Goal: Information Seeking & Learning: Learn about a topic

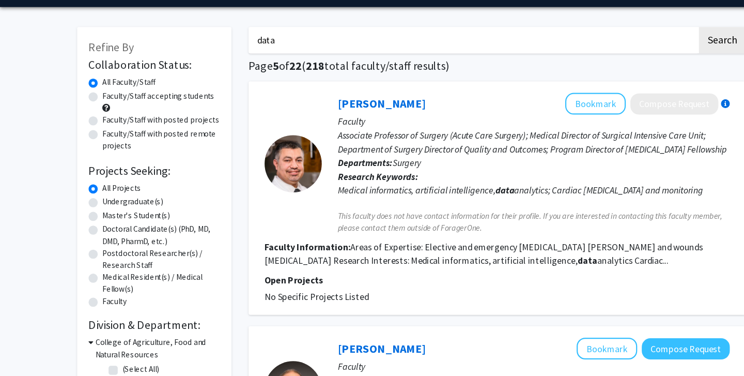
click at [93, 140] on label "Faculty/Staff with posted projects" at bounding box center [146, 139] width 106 height 11
click at [93, 140] on input "Faculty/Staff with posted projects" at bounding box center [96, 137] width 7 height 7
radio input "true"
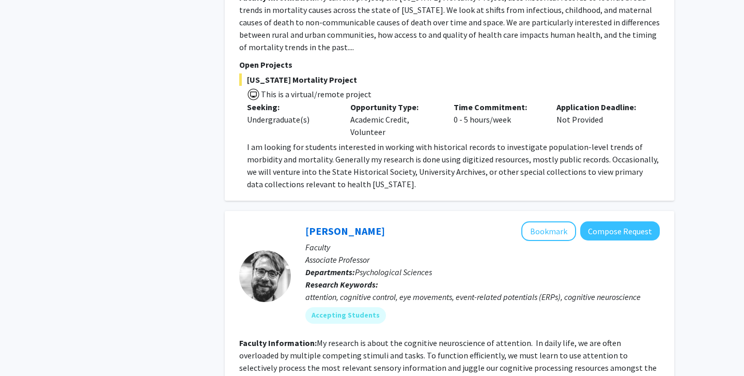
scroll to position [1556, 0]
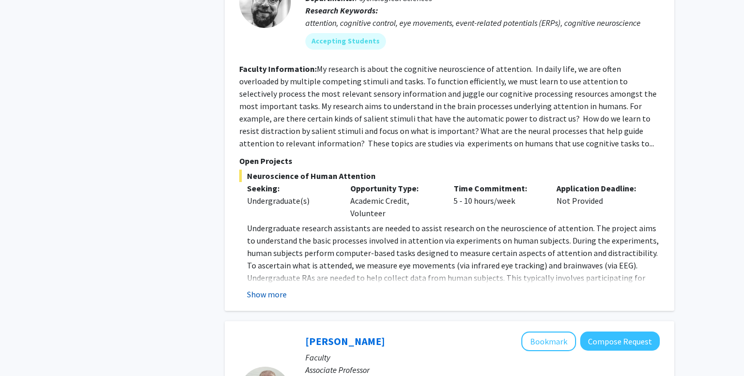
click at [265, 288] on button "Show more" at bounding box center [267, 294] width 40 height 12
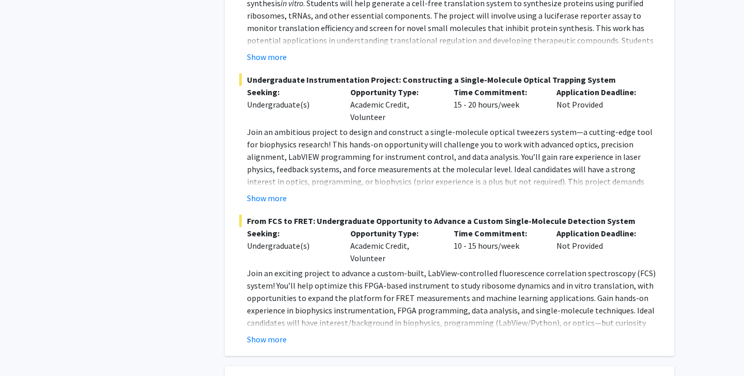
scroll to position [2389, 0]
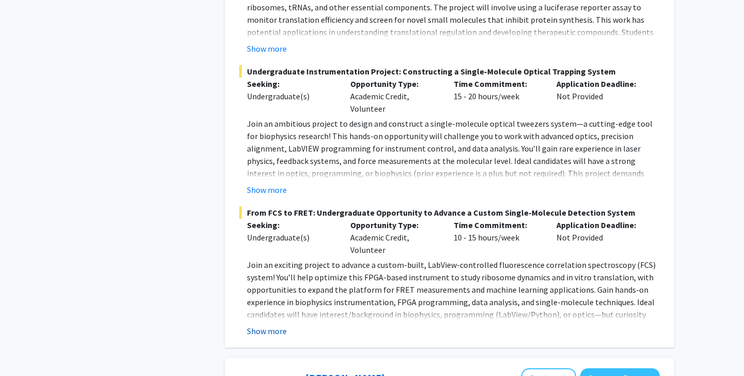
click at [256, 325] on button "Show more" at bounding box center [267, 331] width 40 height 12
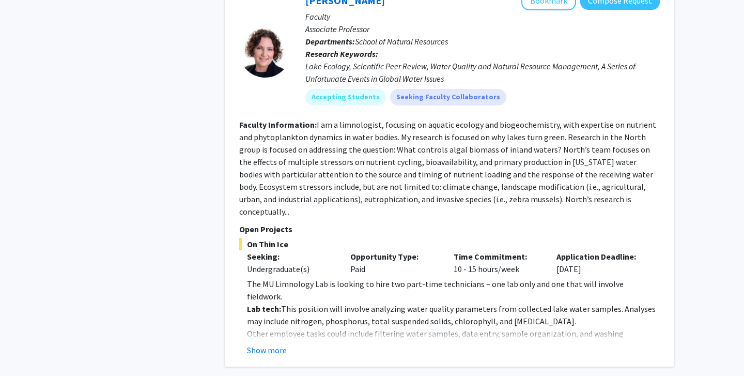
scroll to position [3989, 0]
click at [276, 343] on button "Show more" at bounding box center [267, 349] width 40 height 12
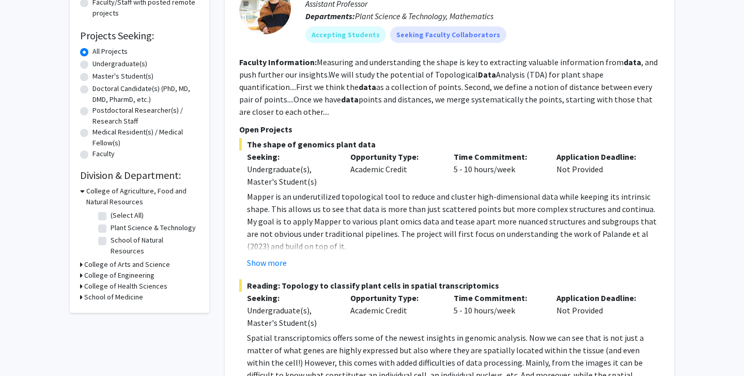
scroll to position [75, 0]
